Goal: Task Accomplishment & Management: Complete application form

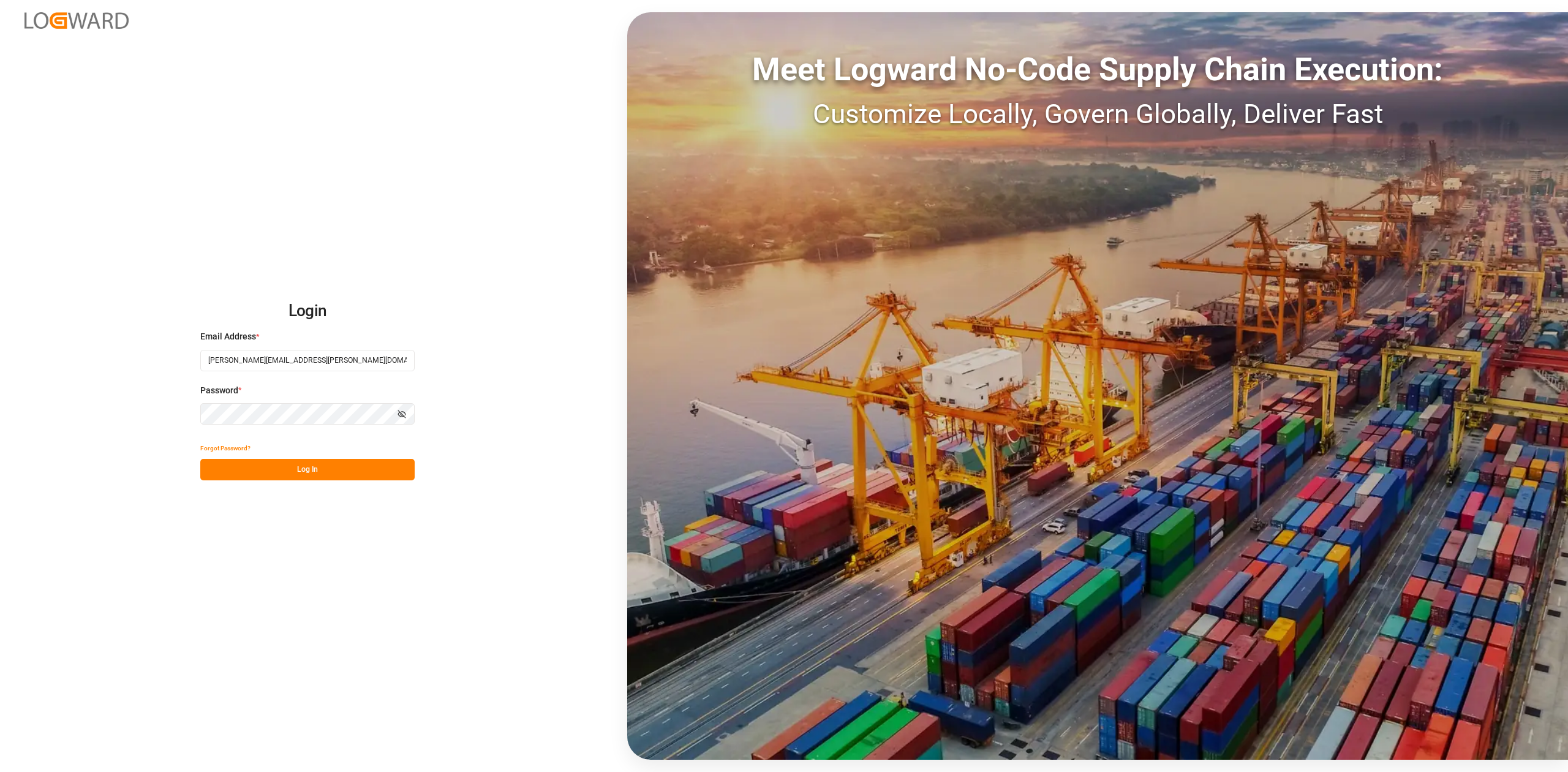
click at [321, 471] on button "Log In" at bounding box center [307, 470] width 214 height 22
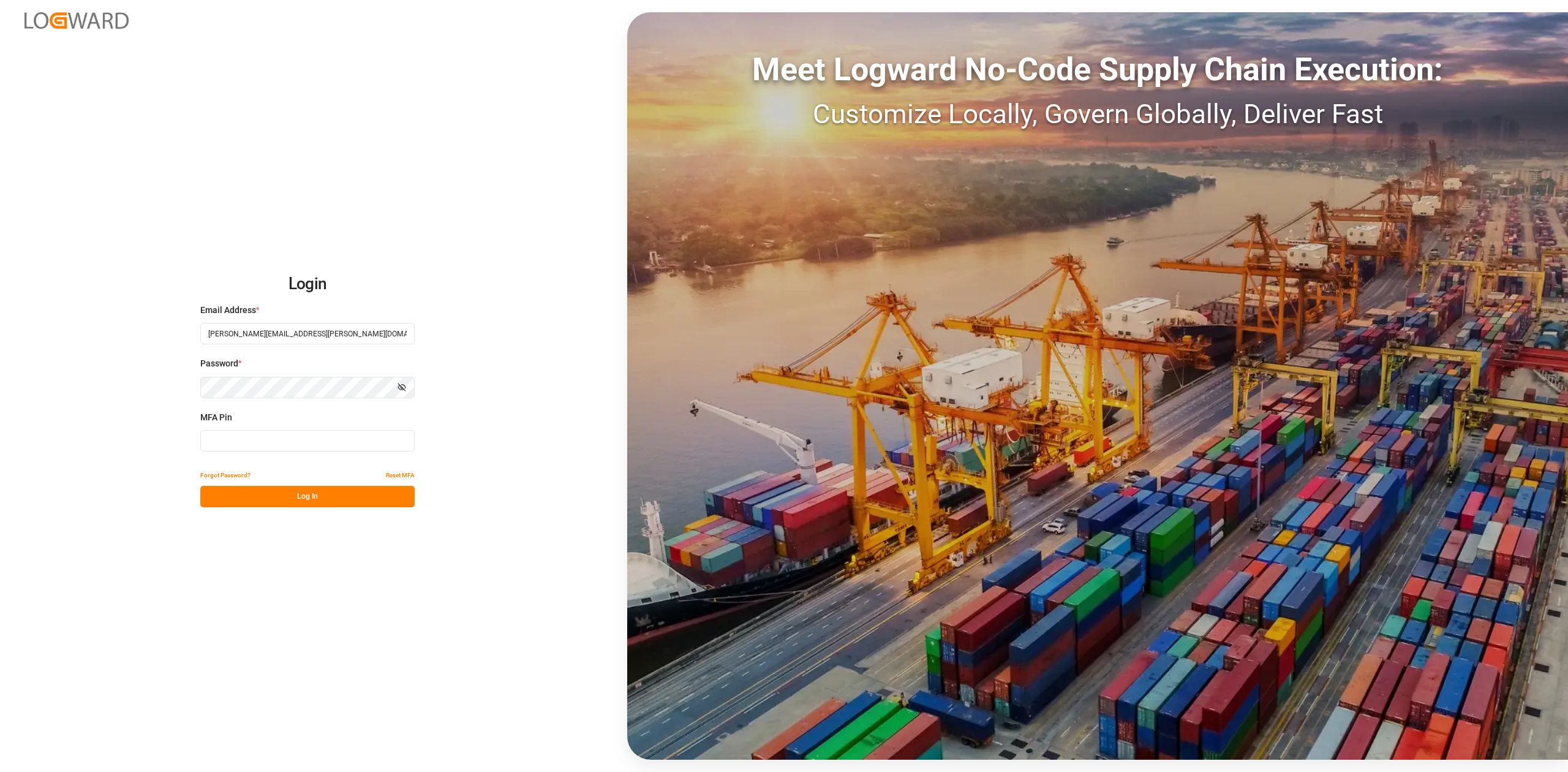
click at [275, 450] on input at bounding box center [307, 441] width 214 height 22
type input "283579"
click at [361, 493] on button "Log In" at bounding box center [307, 497] width 214 height 22
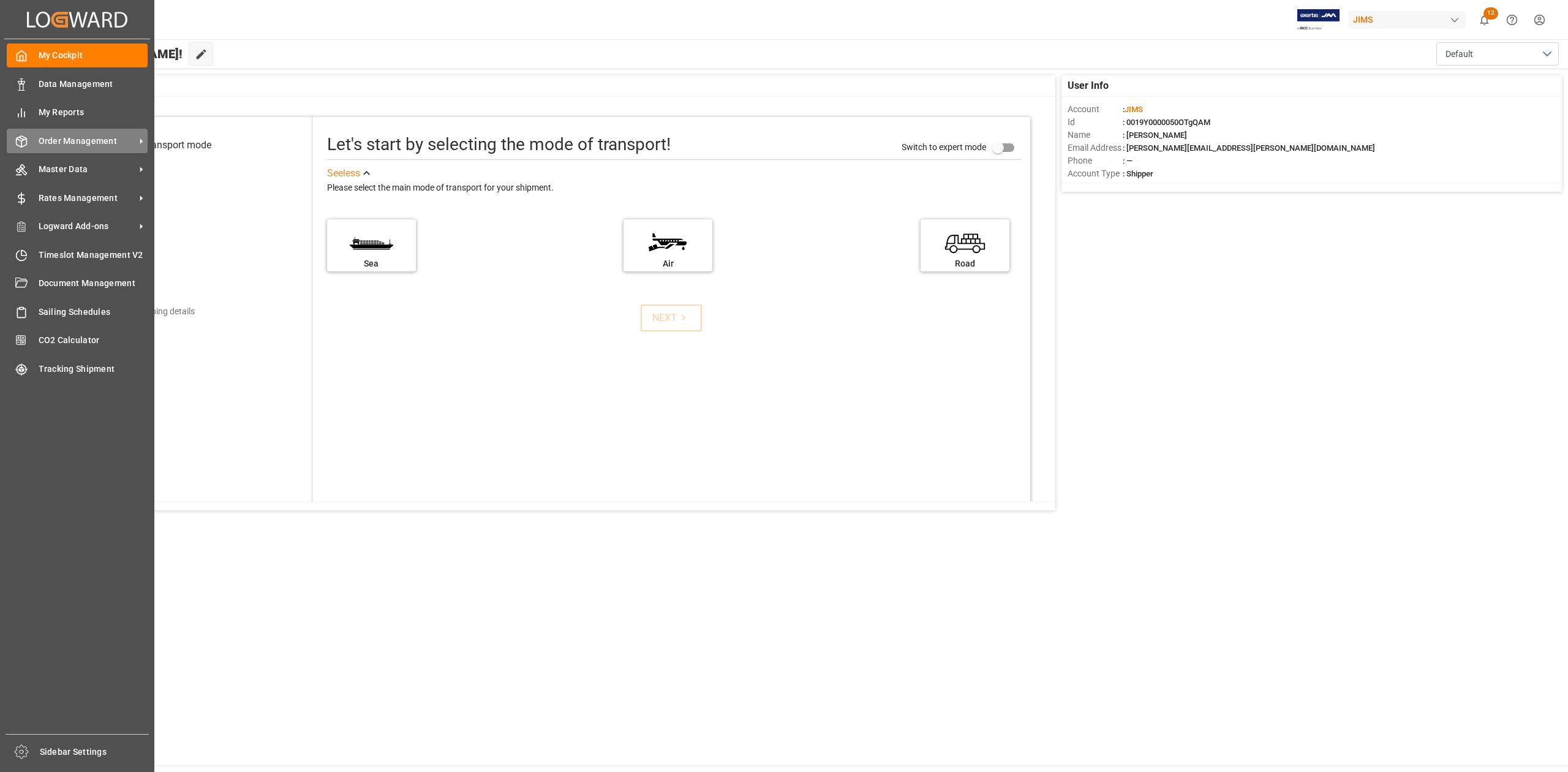
click at [81, 147] on div "Order Management Order Management" at bounding box center [77, 140] width 141 height 24
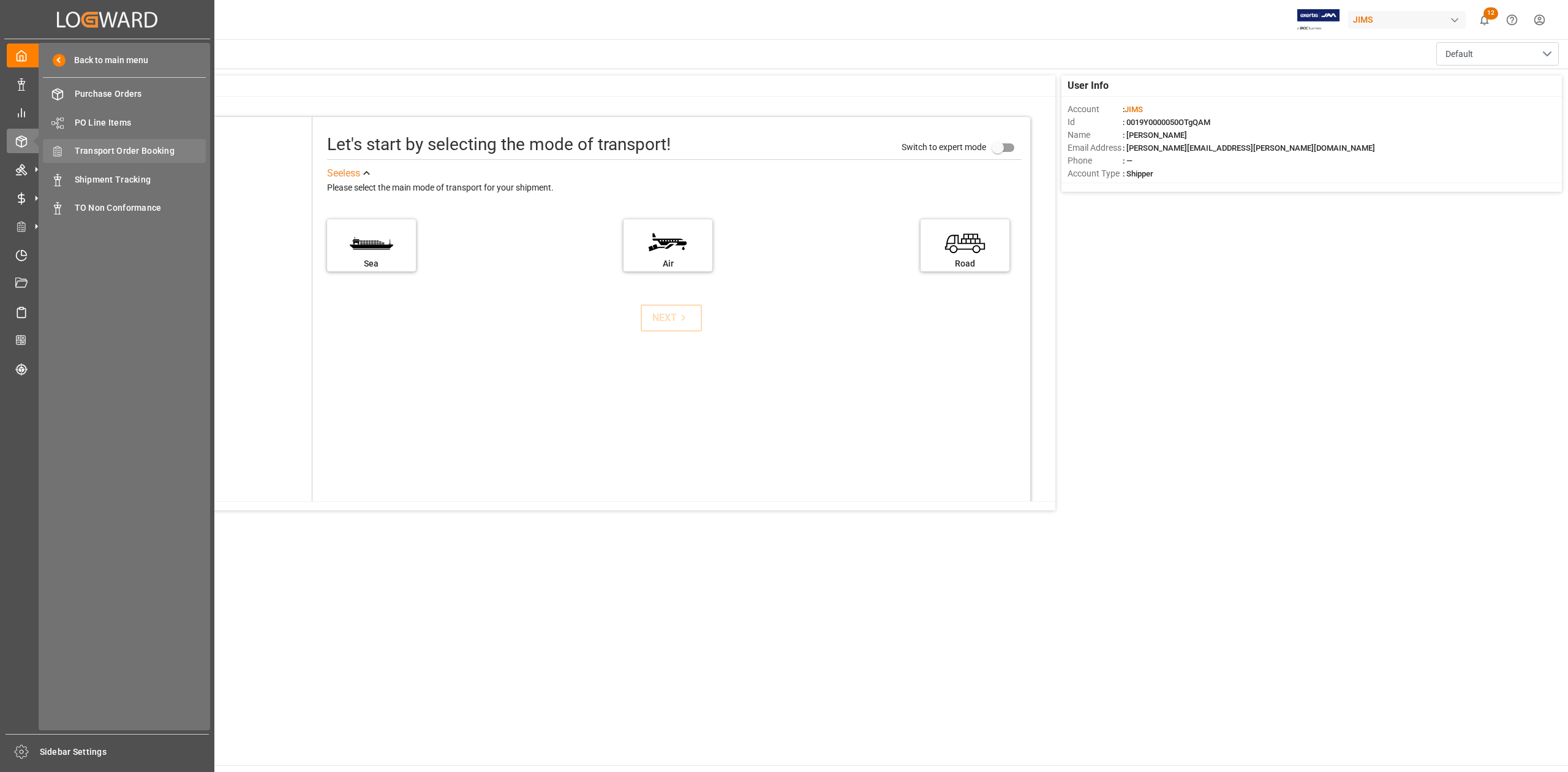
click at [155, 148] on span "Transport Order Booking" at bounding box center [140, 151] width 132 height 13
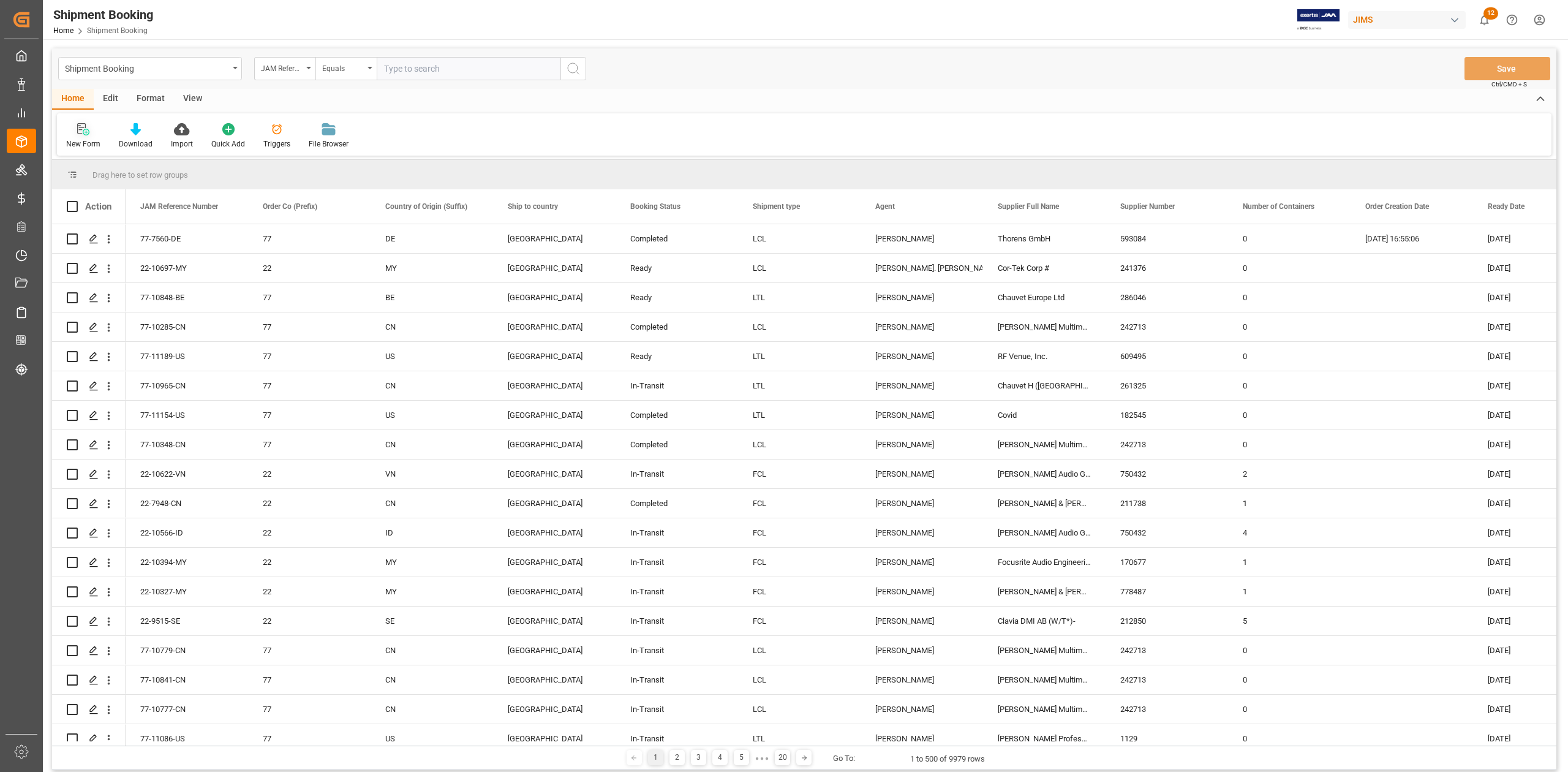
click at [89, 140] on div "New Form" at bounding box center [83, 144] width 34 height 11
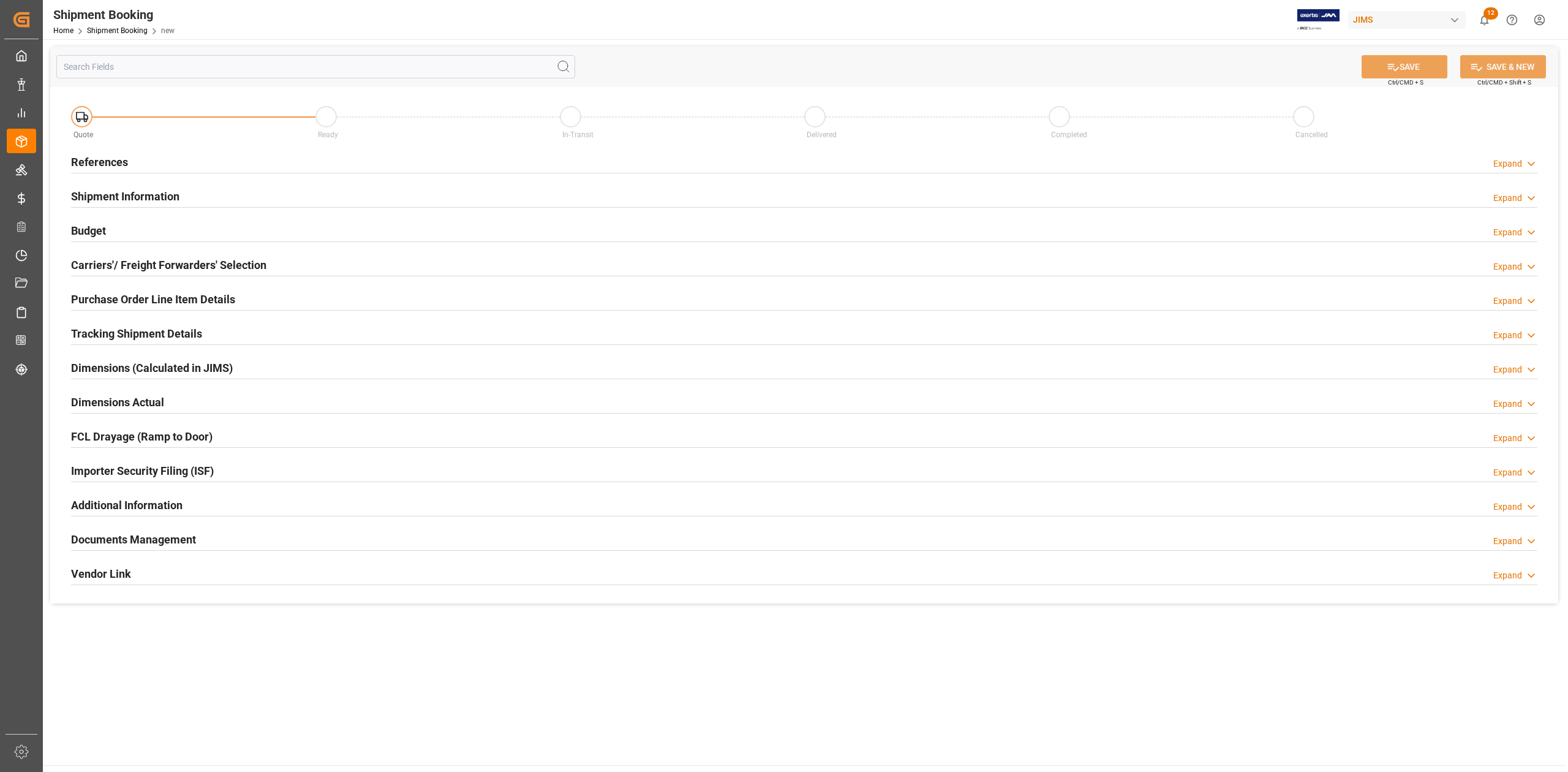
click at [116, 163] on h2 "References" at bounding box center [99, 162] width 57 height 16
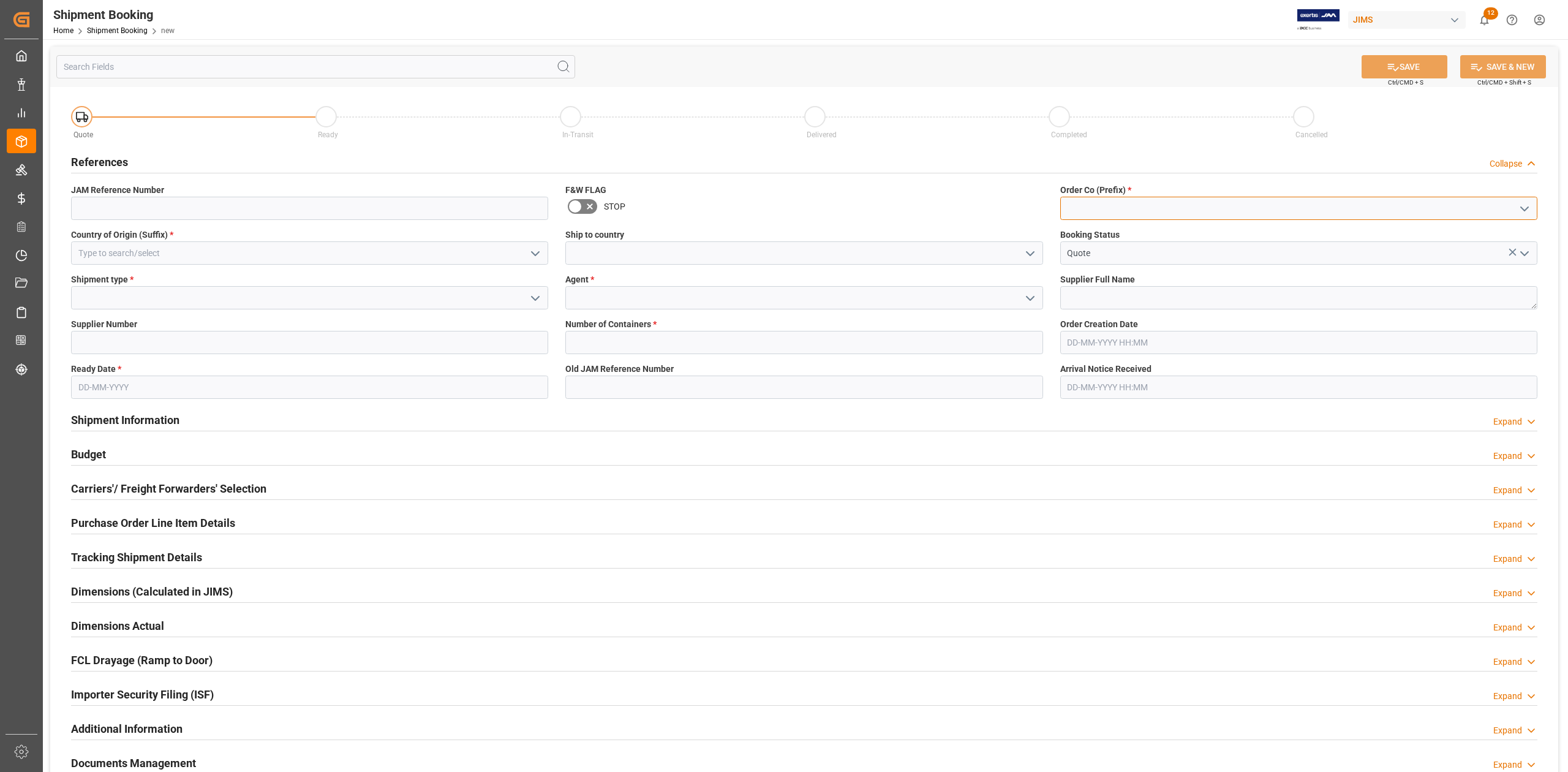
click at [1088, 216] on input at bounding box center [1298, 208] width 477 height 23
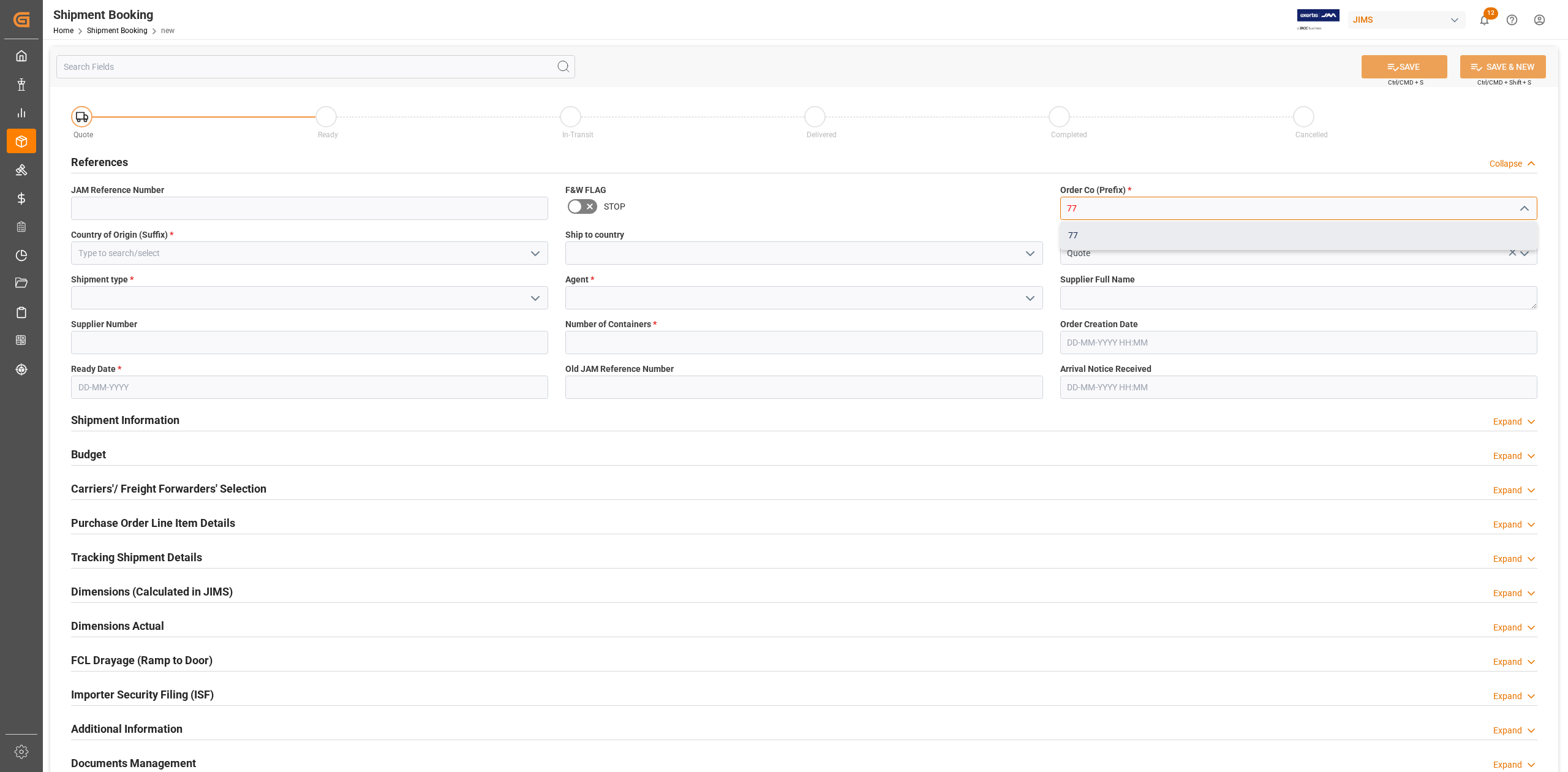
click at [1155, 233] on div "77" at bounding box center [1298, 235] width 476 height 28
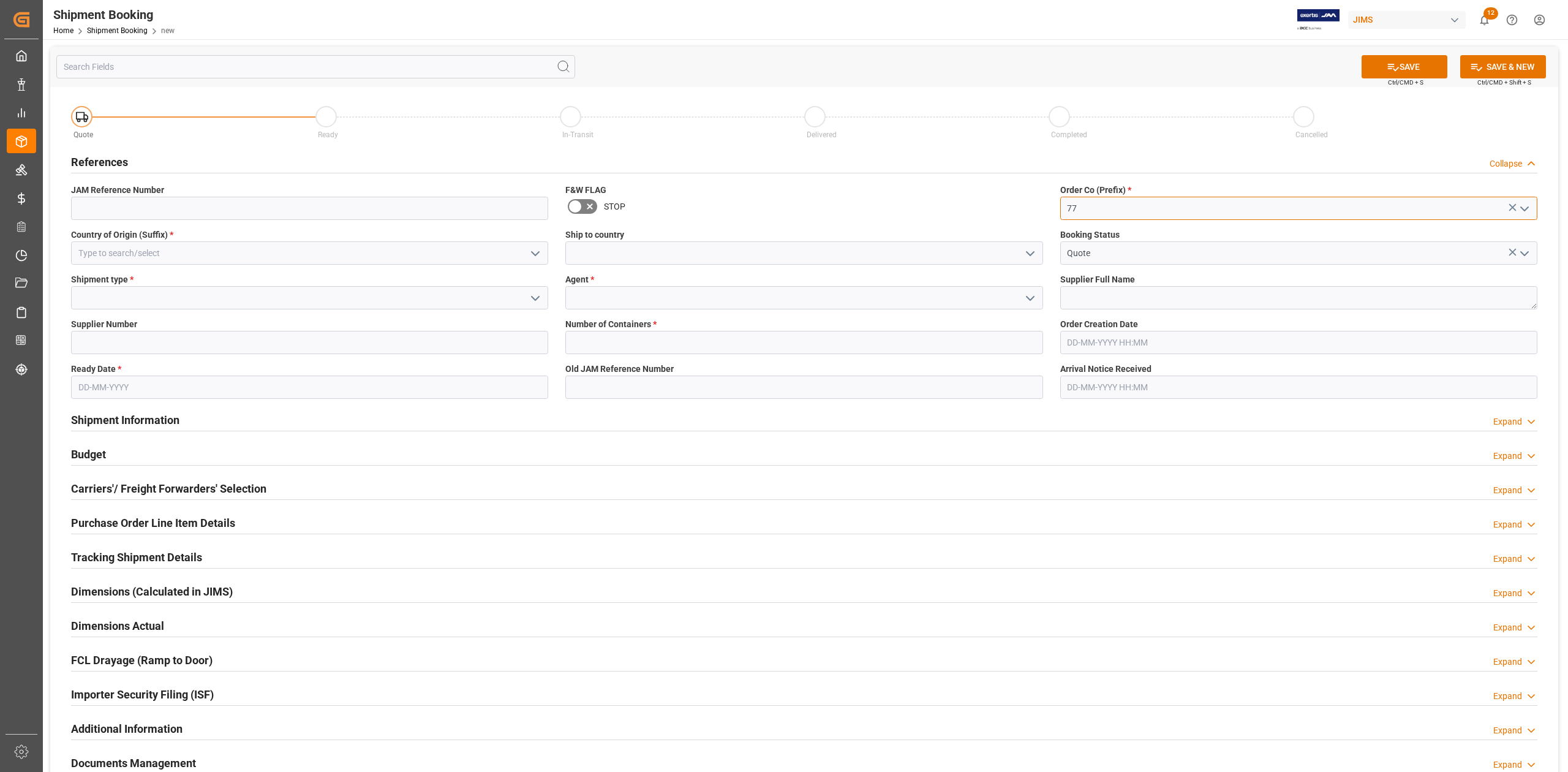
type input "77"
click at [124, 253] on input at bounding box center [309, 253] width 477 height 23
click at [94, 280] on div "JP" at bounding box center [309, 280] width 476 height 28
type input "JP"
click at [603, 251] on input at bounding box center [804, 253] width 477 height 23
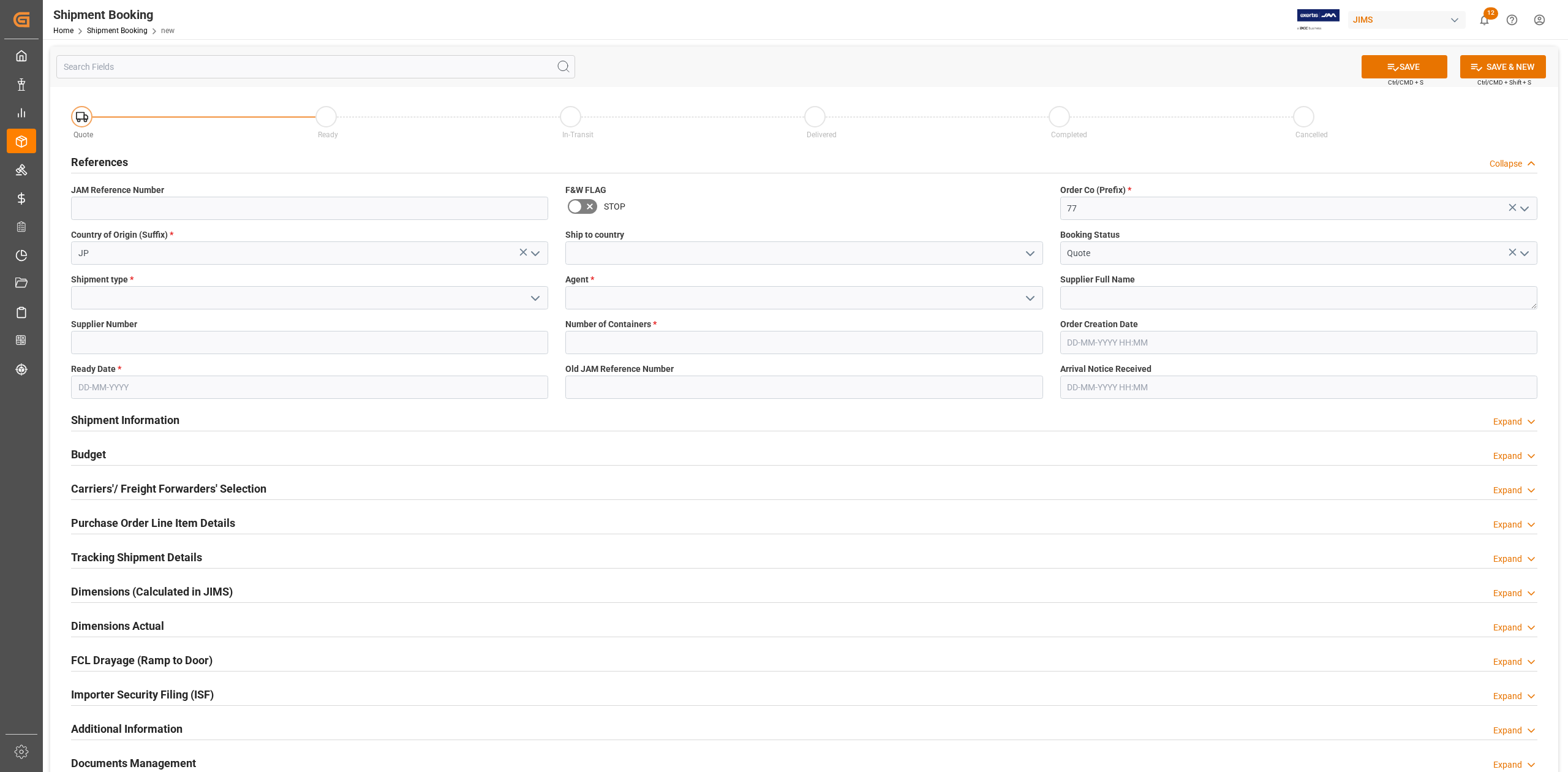
click at [1032, 256] on icon "open menu" at bounding box center [1030, 254] width 15 height 15
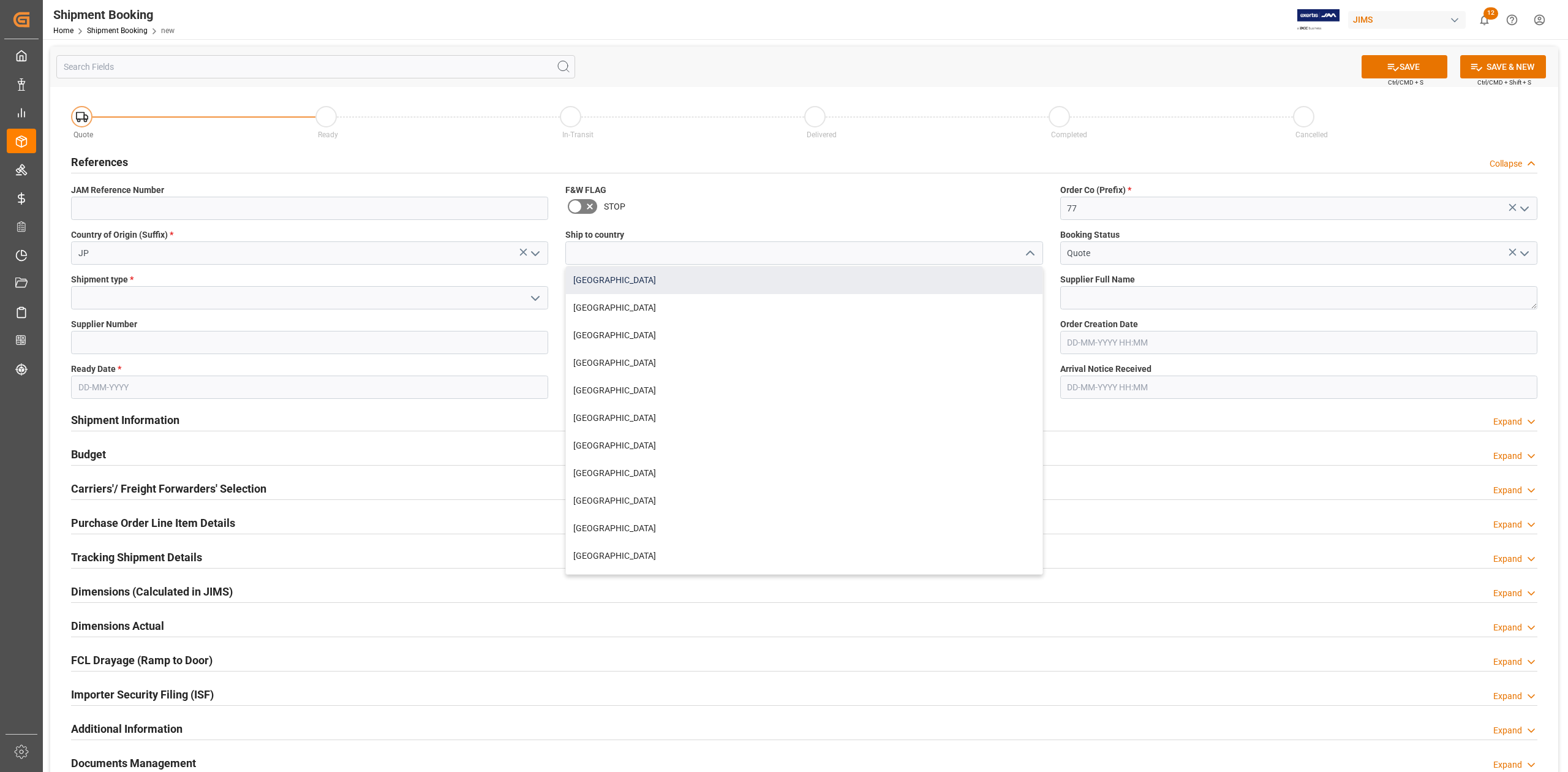
click at [835, 288] on div "[GEOGRAPHIC_DATA]" at bounding box center [804, 280] width 476 height 28
type input "[GEOGRAPHIC_DATA]"
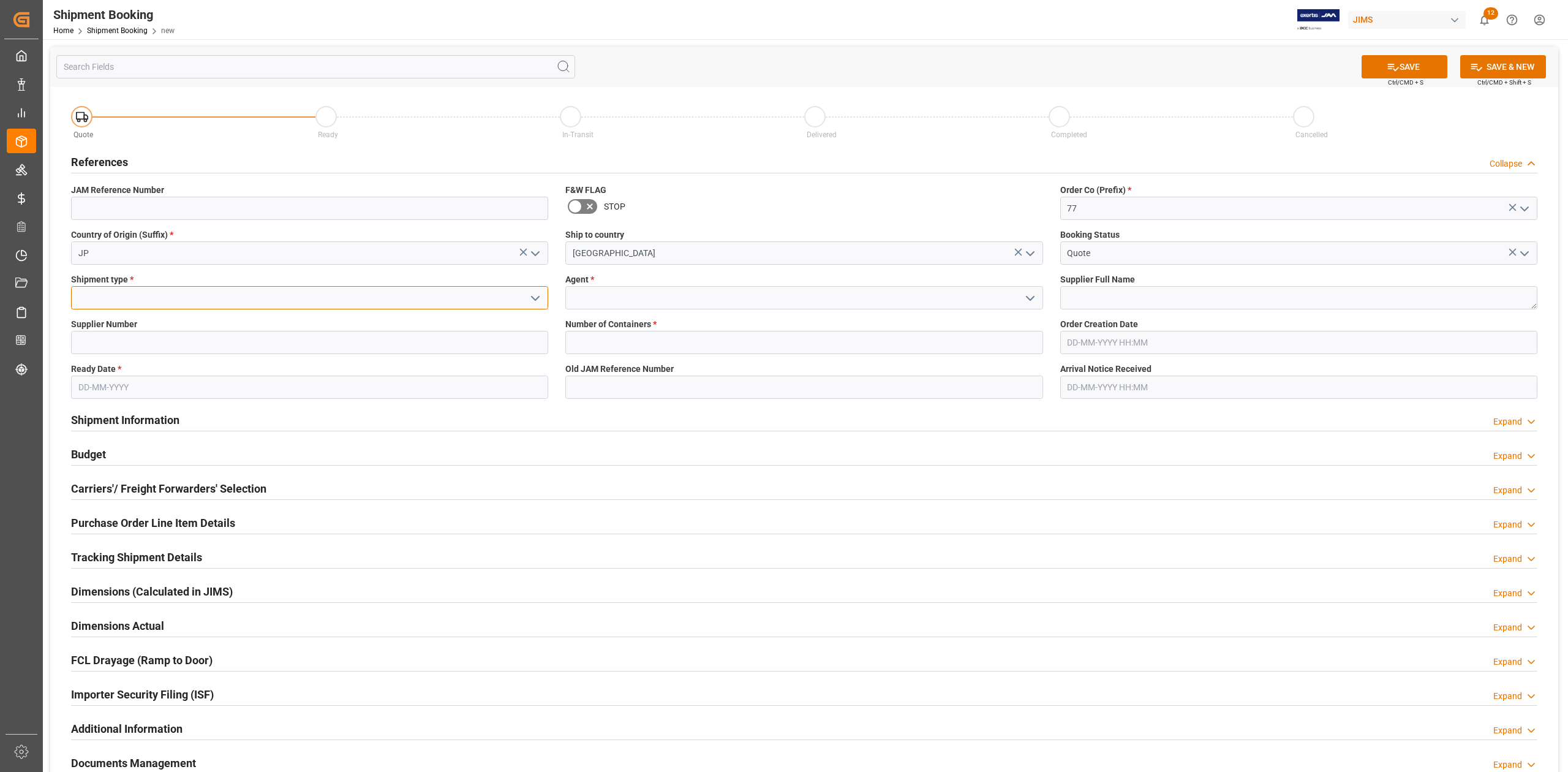
click at [245, 296] on input at bounding box center [309, 298] width 477 height 23
click at [240, 325] on div "LCL" at bounding box center [309, 325] width 476 height 28
type input "LCL"
click at [623, 295] on input at bounding box center [804, 298] width 477 height 23
click at [632, 354] on div "[PERSON_NAME]" at bounding box center [804, 353] width 476 height 28
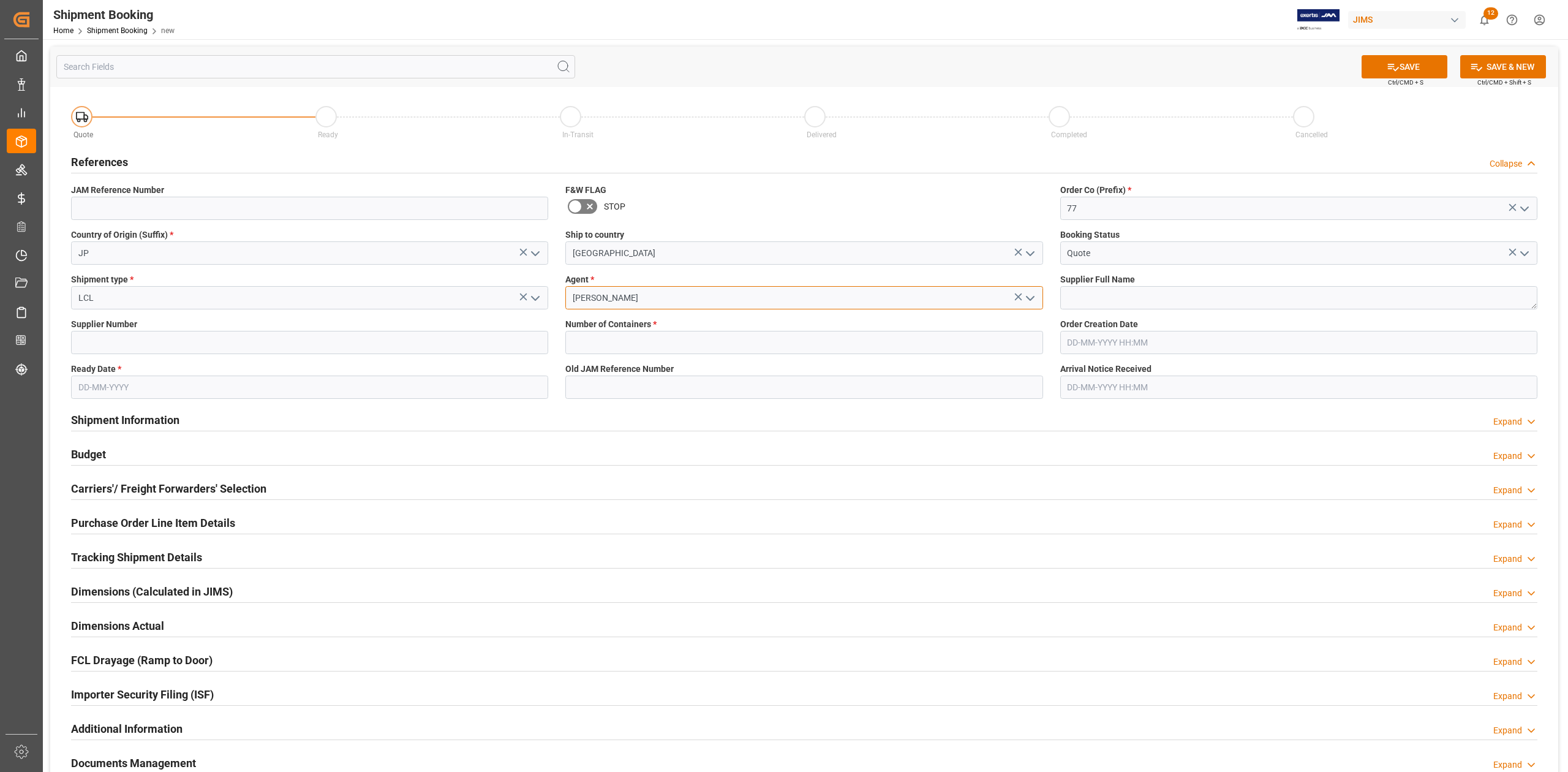
type input "[PERSON_NAME]"
click at [1125, 295] on textarea at bounding box center [1298, 298] width 477 height 23
paste textarea "Korg Inc. (Korg KORGTECH)"
type textarea "Korg Inc. (Korg KORGTECH)"
click at [113, 340] on input at bounding box center [309, 342] width 477 height 23
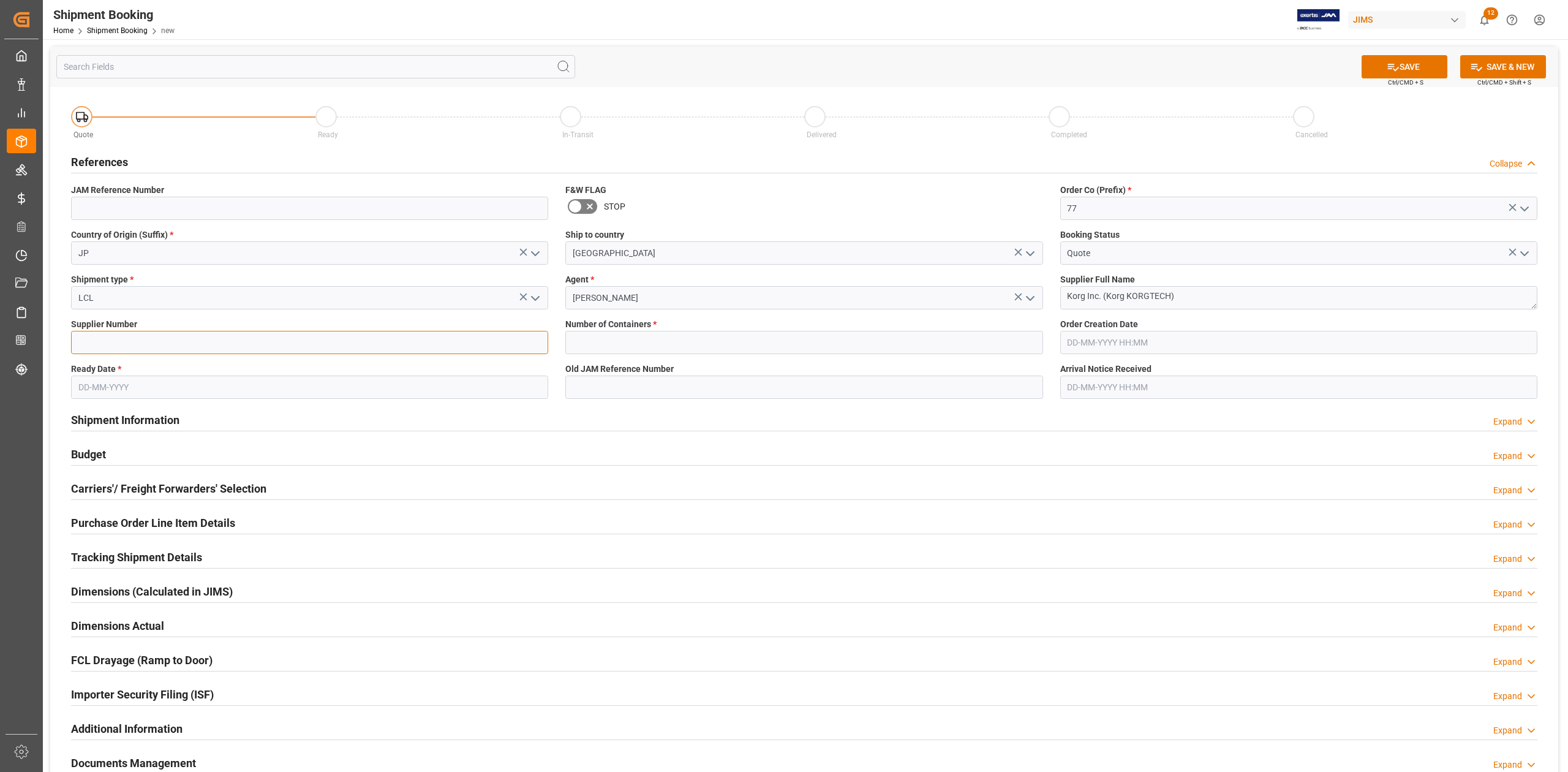
paste input "258711"
type input "258711"
click at [623, 341] on input "text" at bounding box center [804, 342] width 477 height 23
type input "0"
click at [201, 386] on input "text" at bounding box center [309, 387] width 477 height 23
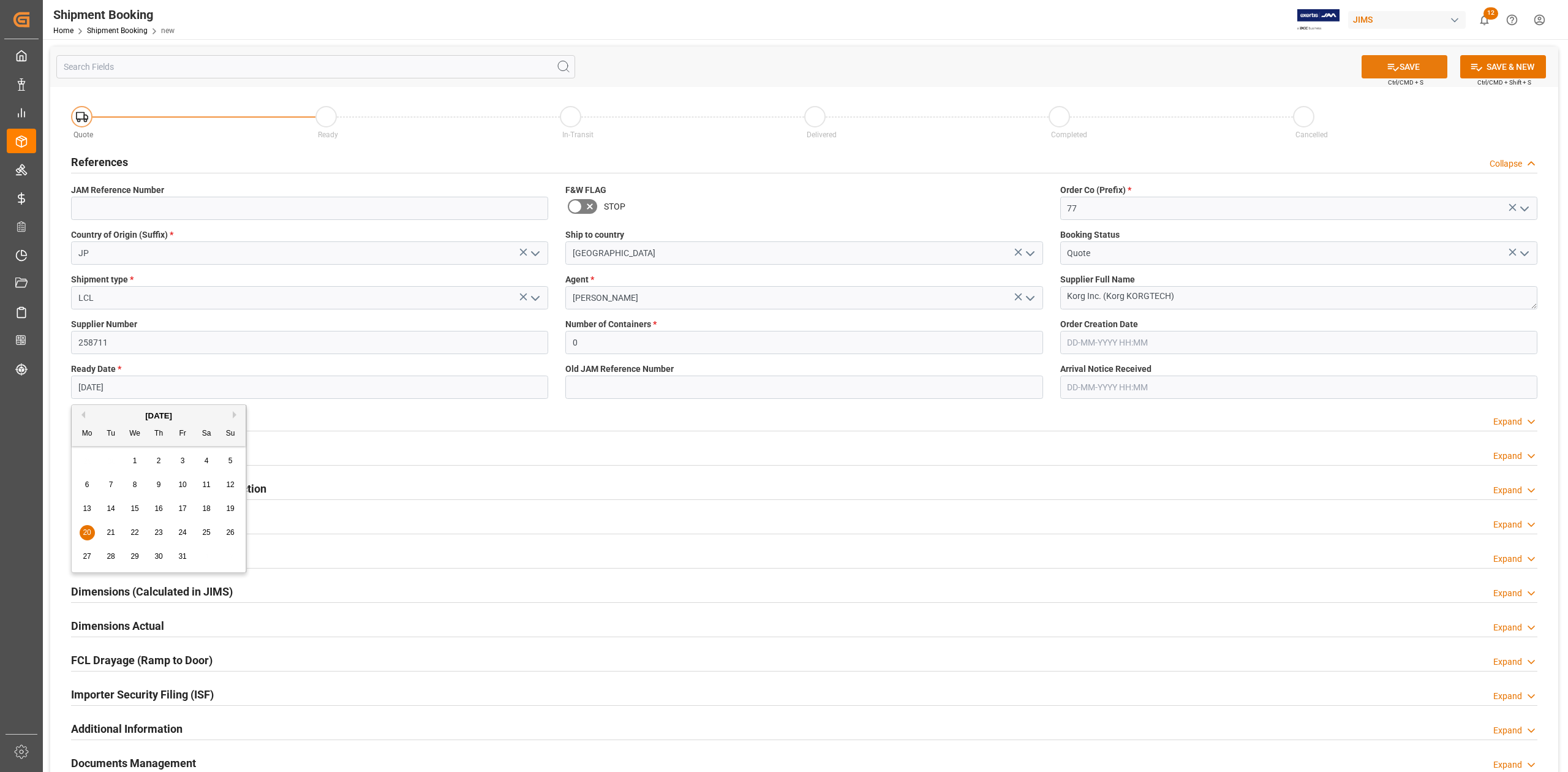
type input "[DATE]"
click at [1423, 62] on button "SAVE" at bounding box center [1404, 66] width 86 height 23
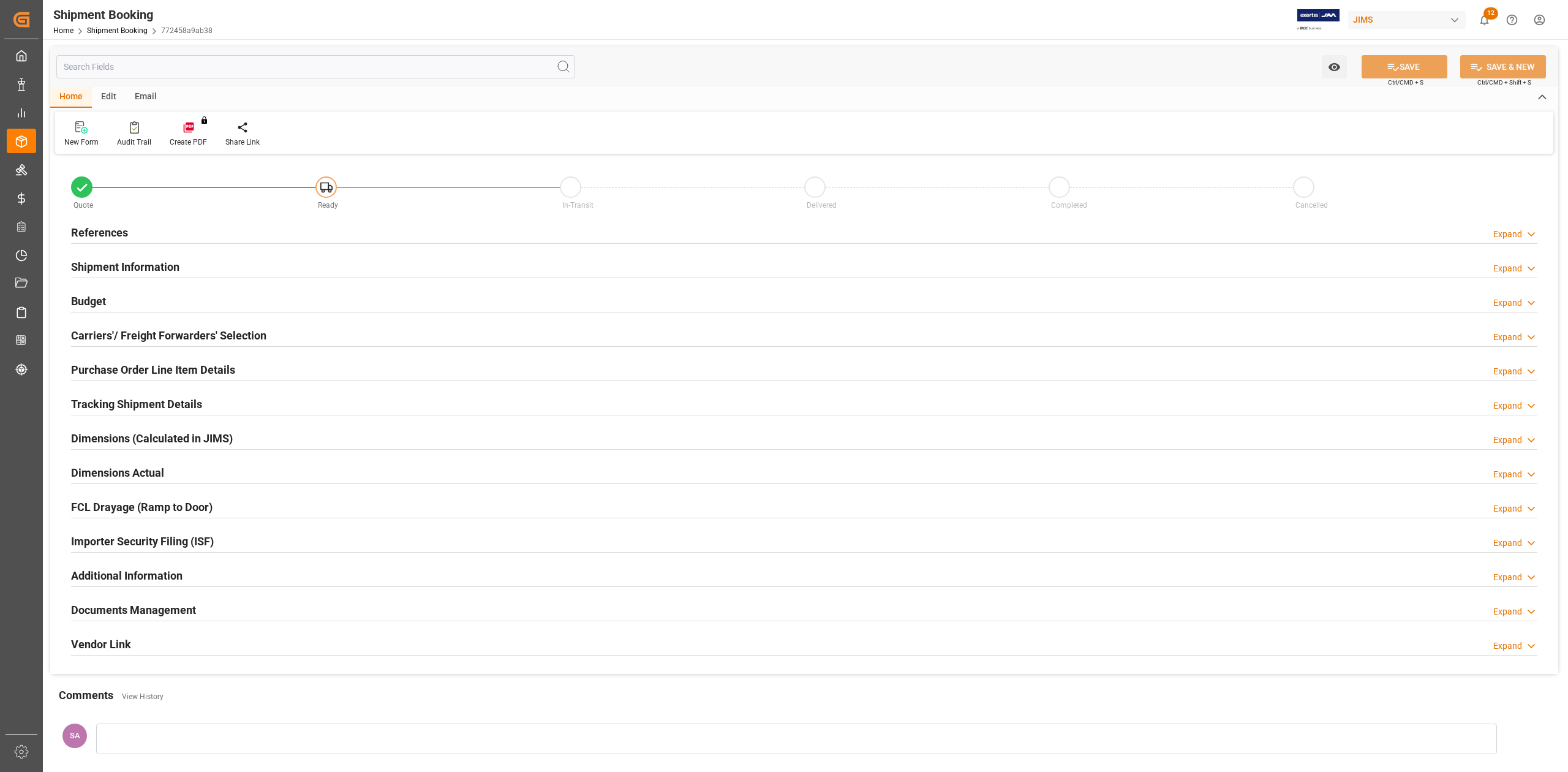
type input "0"
type input "[DATE]"
click at [112, 229] on h2 "References" at bounding box center [99, 232] width 57 height 16
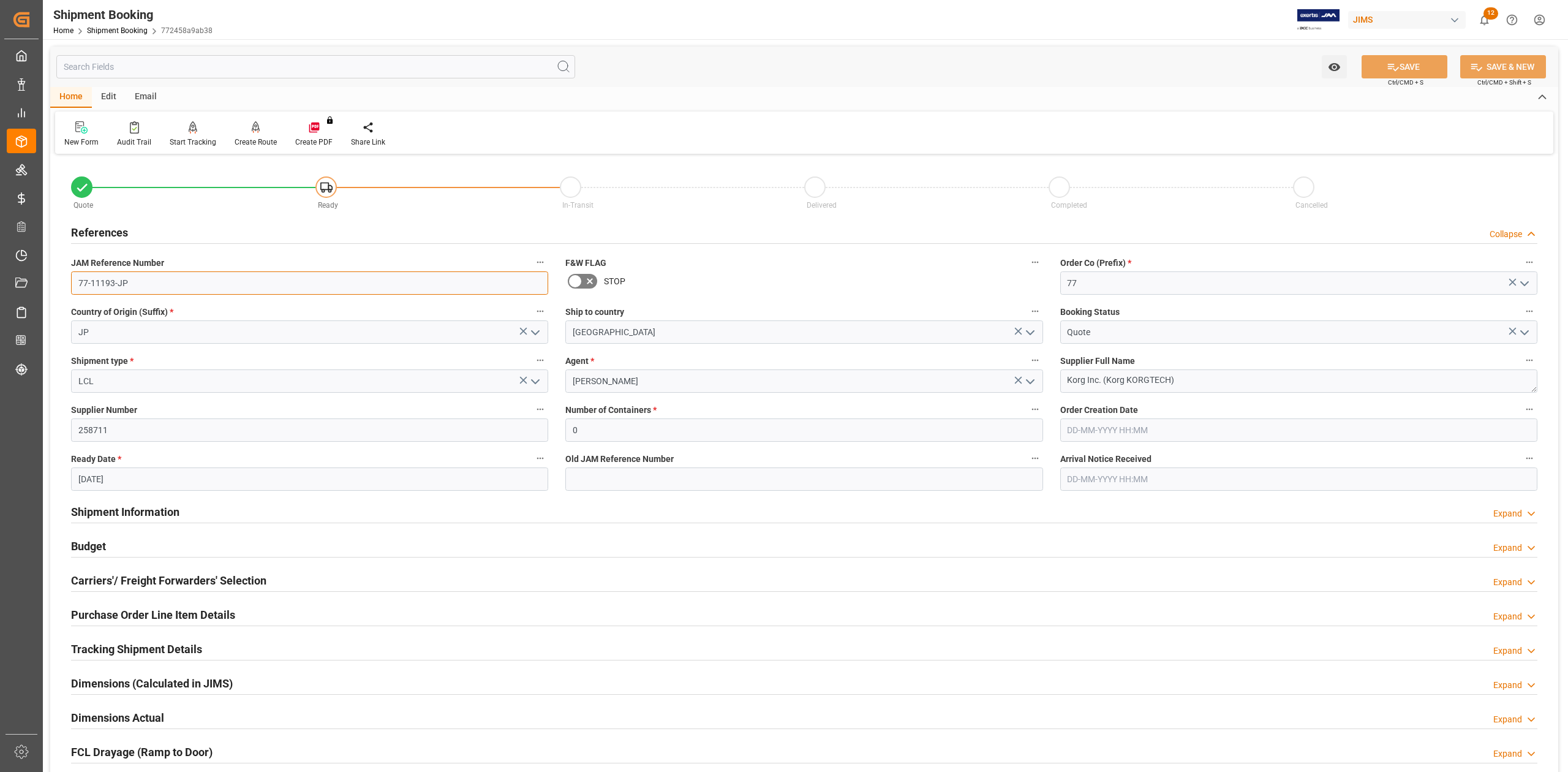
drag, startPoint x: 155, startPoint y: 277, endPoint x: 64, endPoint y: 302, distance: 94.4
click at [0, 261] on html "Created by potrace 1.15, written by [PERSON_NAME] [DATE]-[DATE] Created by potr…" at bounding box center [784, 386] width 1568 height 772
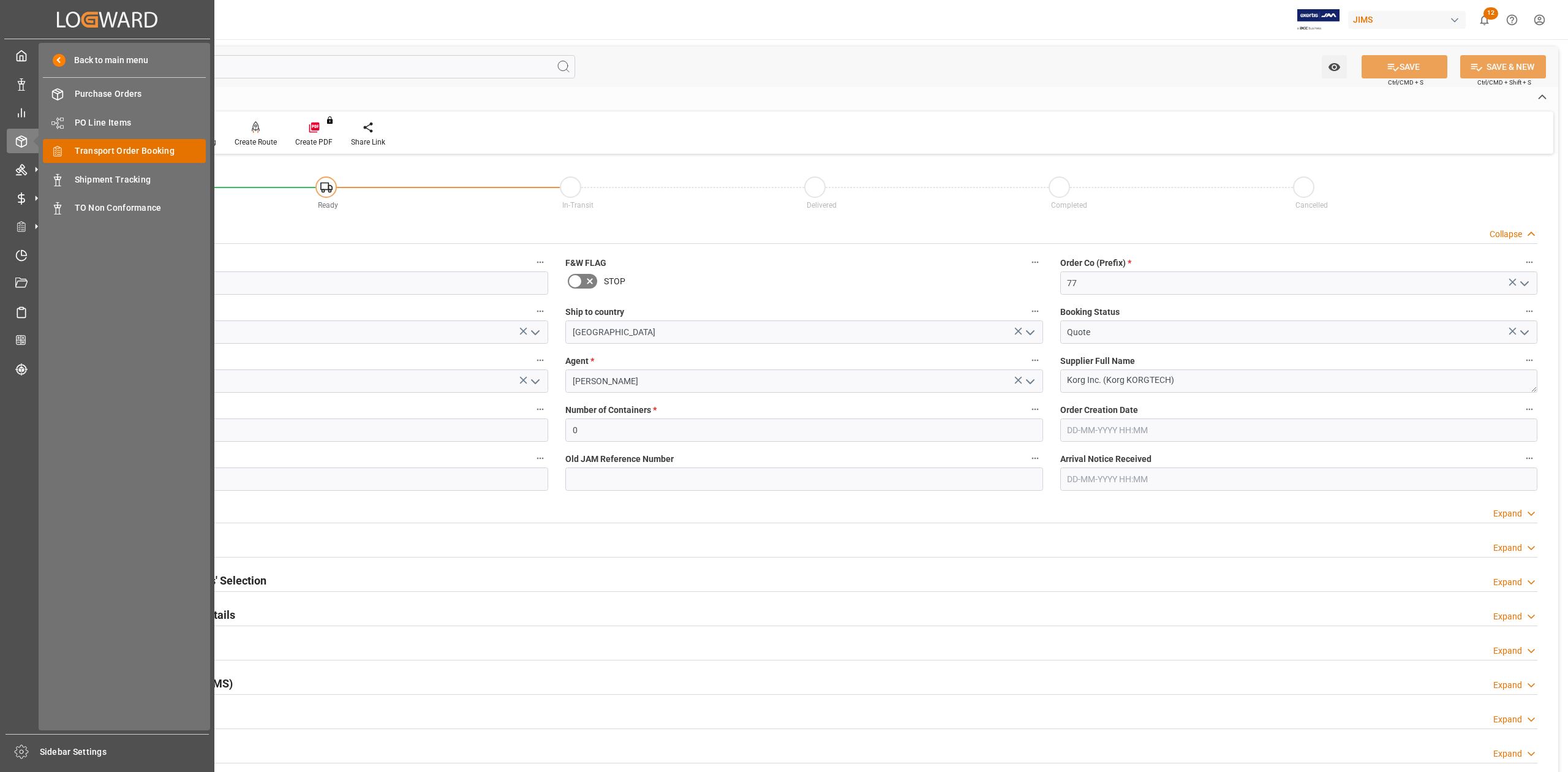
click at [120, 151] on span "Transport Order Booking" at bounding box center [140, 151] width 132 height 13
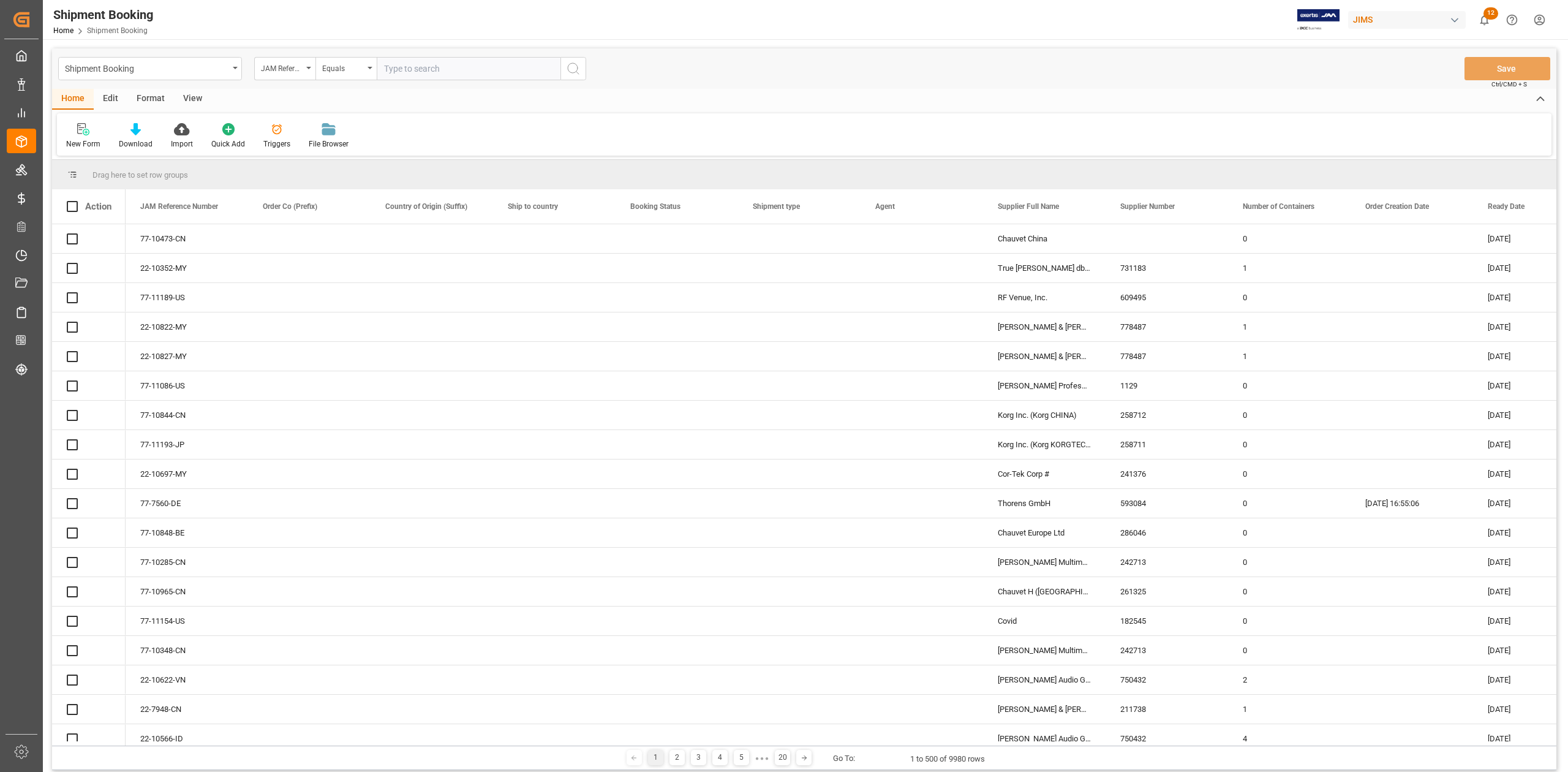
click at [425, 69] on input "text" at bounding box center [469, 68] width 184 height 23
paste input "77-11127-CN"
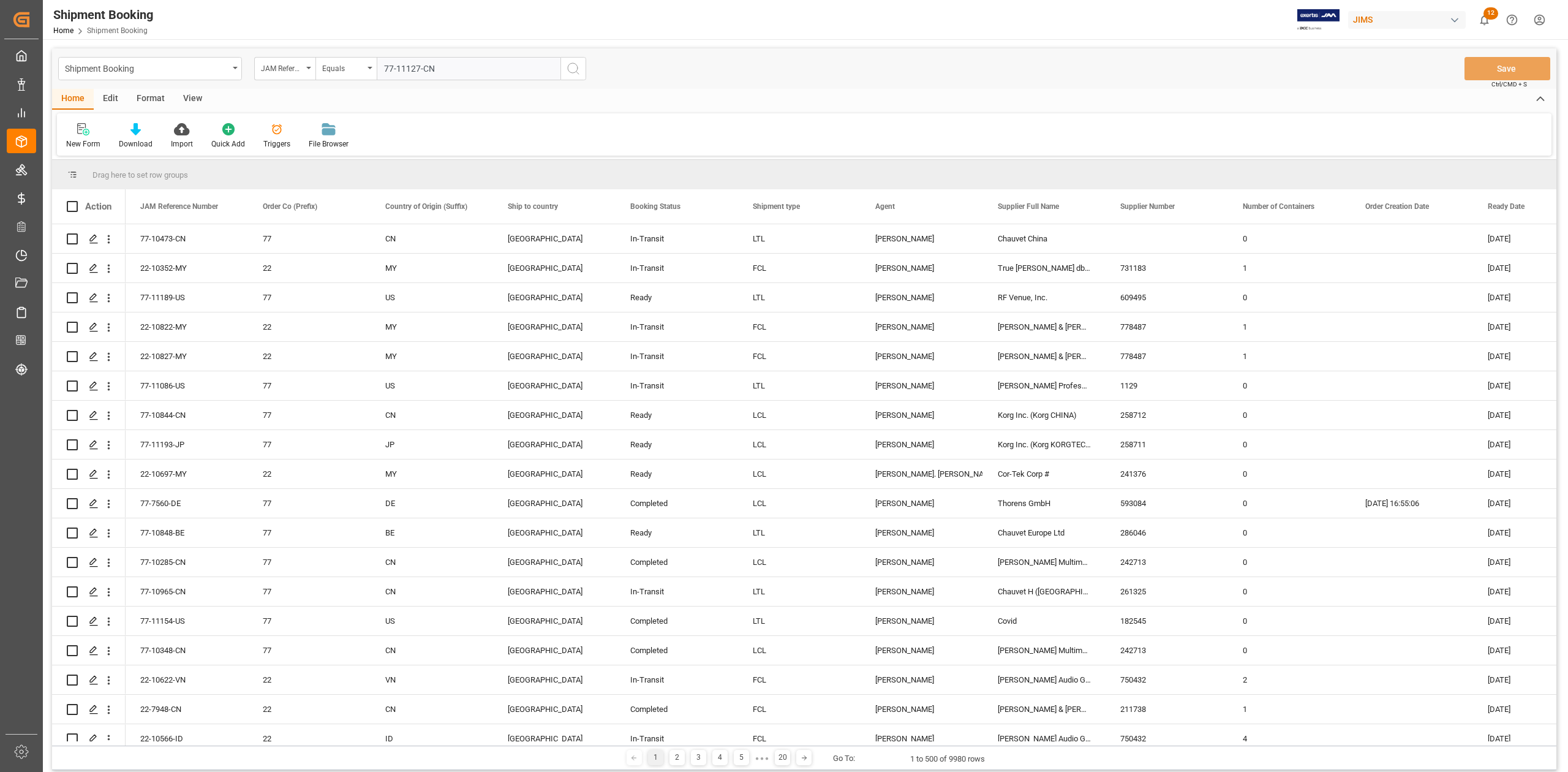
type input "77-11127-CN"
click at [574, 62] on icon "search button" at bounding box center [574, 69] width 15 height 15
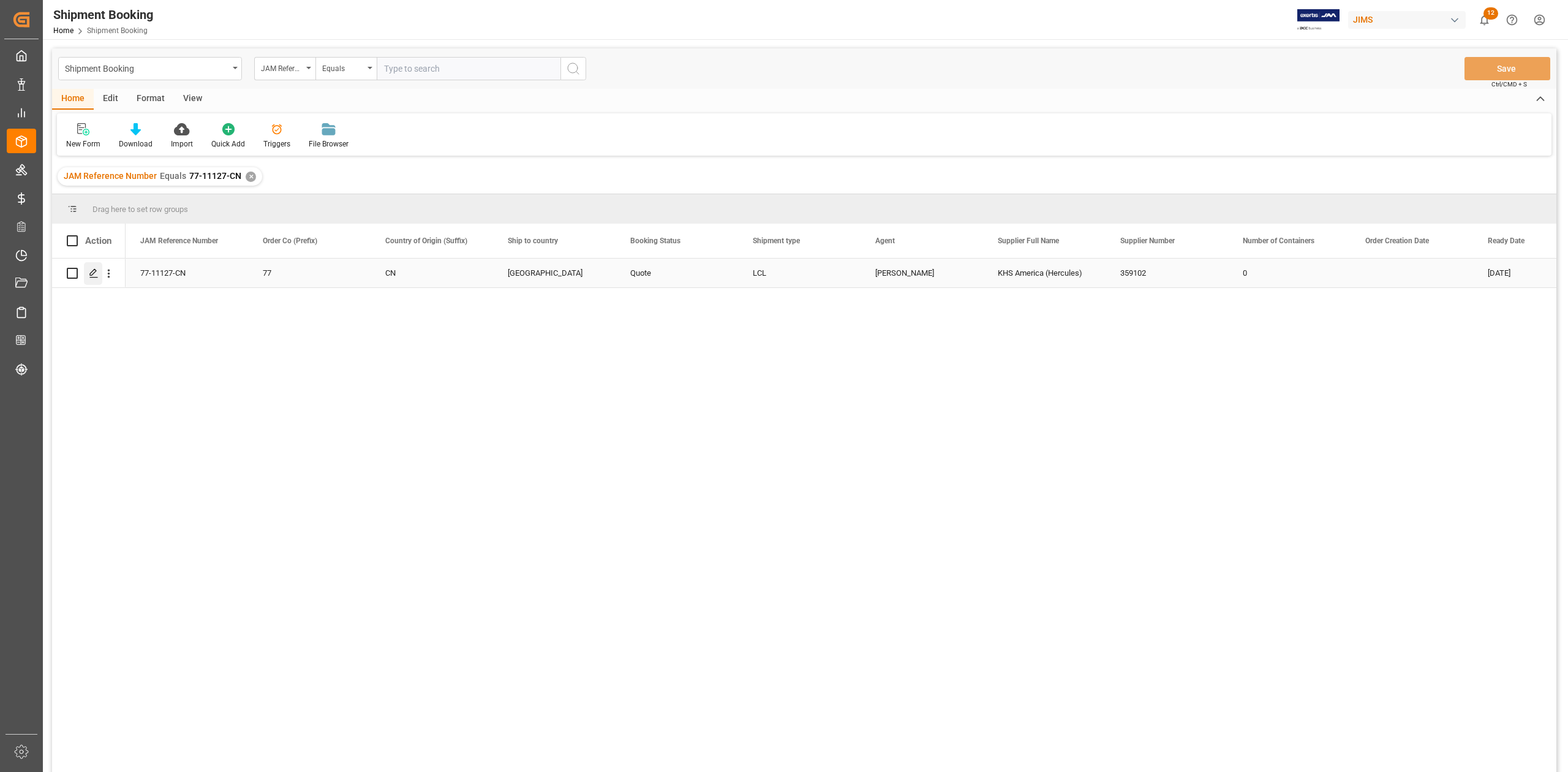
click at [94, 275] on icon "Press SPACE to select this row." at bounding box center [93, 273] width 9 height 9
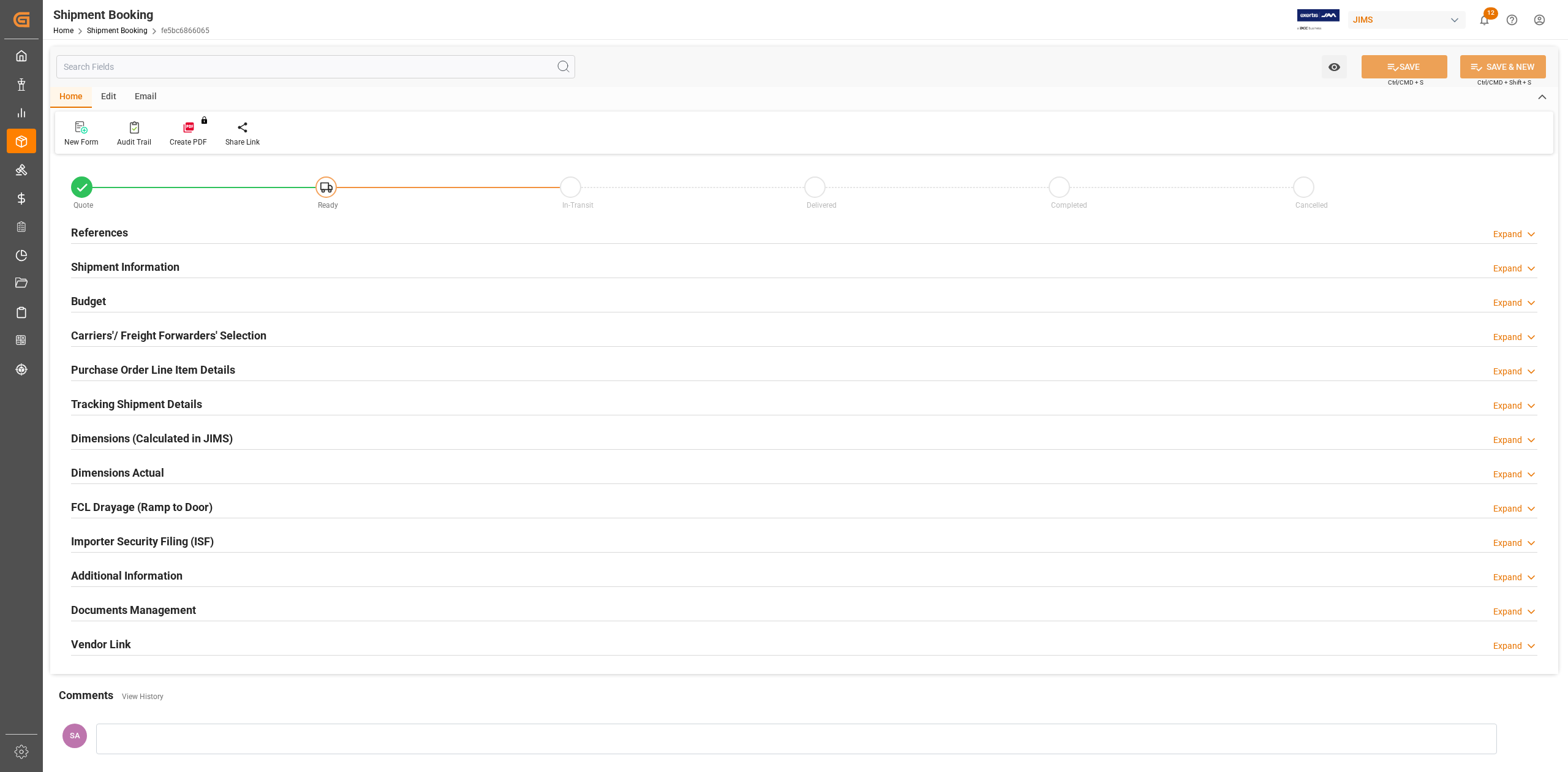
type input "0"
type input "[DATE]"
click at [99, 241] on div "References" at bounding box center [99, 231] width 57 height 23
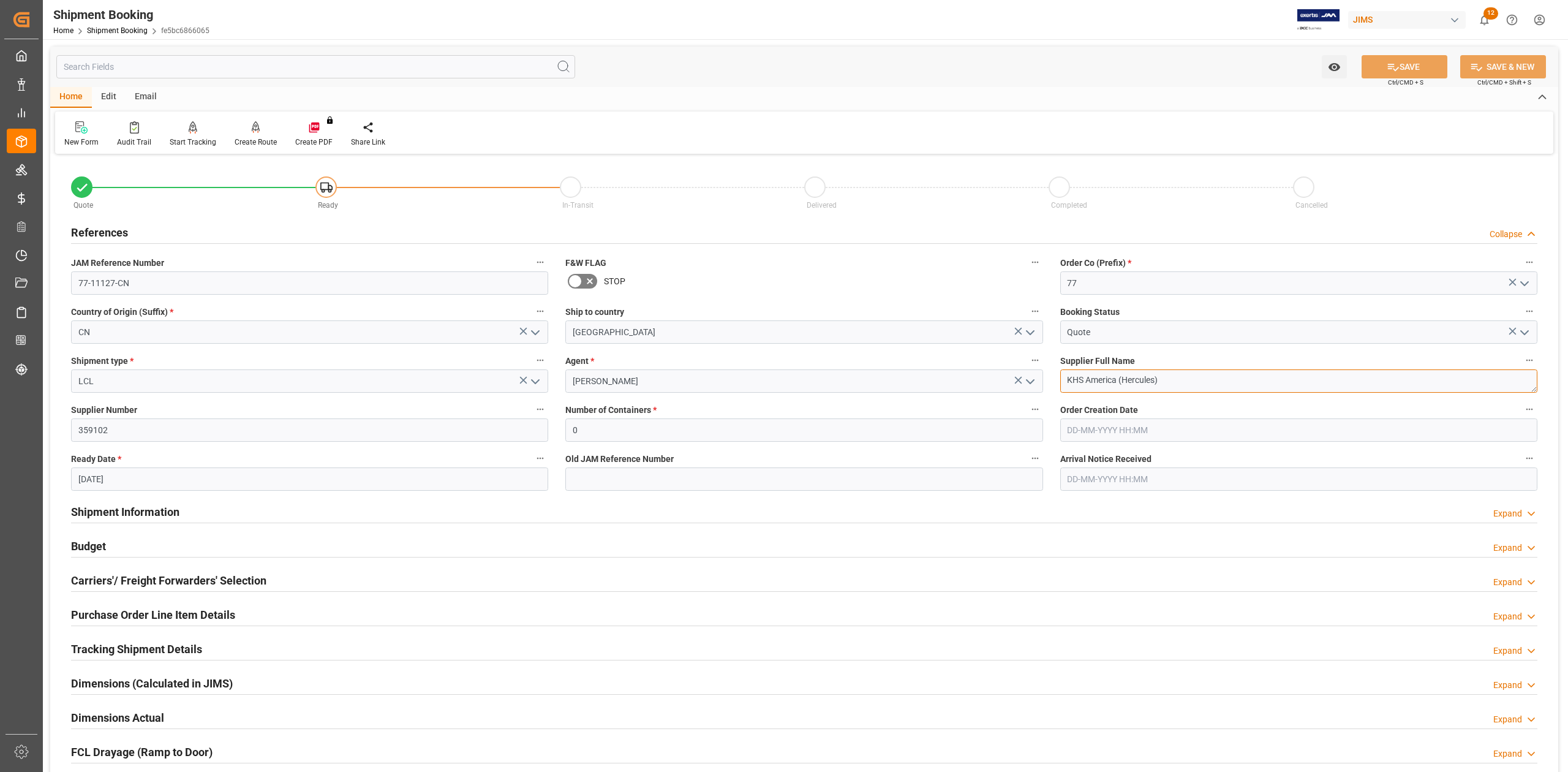
drag, startPoint x: 1133, startPoint y: 376, endPoint x: 1044, endPoint y: 376, distance: 89.0
click at [1044, 376] on div "Quote Ready In-Transit Delivered Completed Cancelled References Collapse JAM Re…" at bounding box center [804, 538] width 1508 height 761
